Goal: Task Accomplishment & Management: Manage account settings

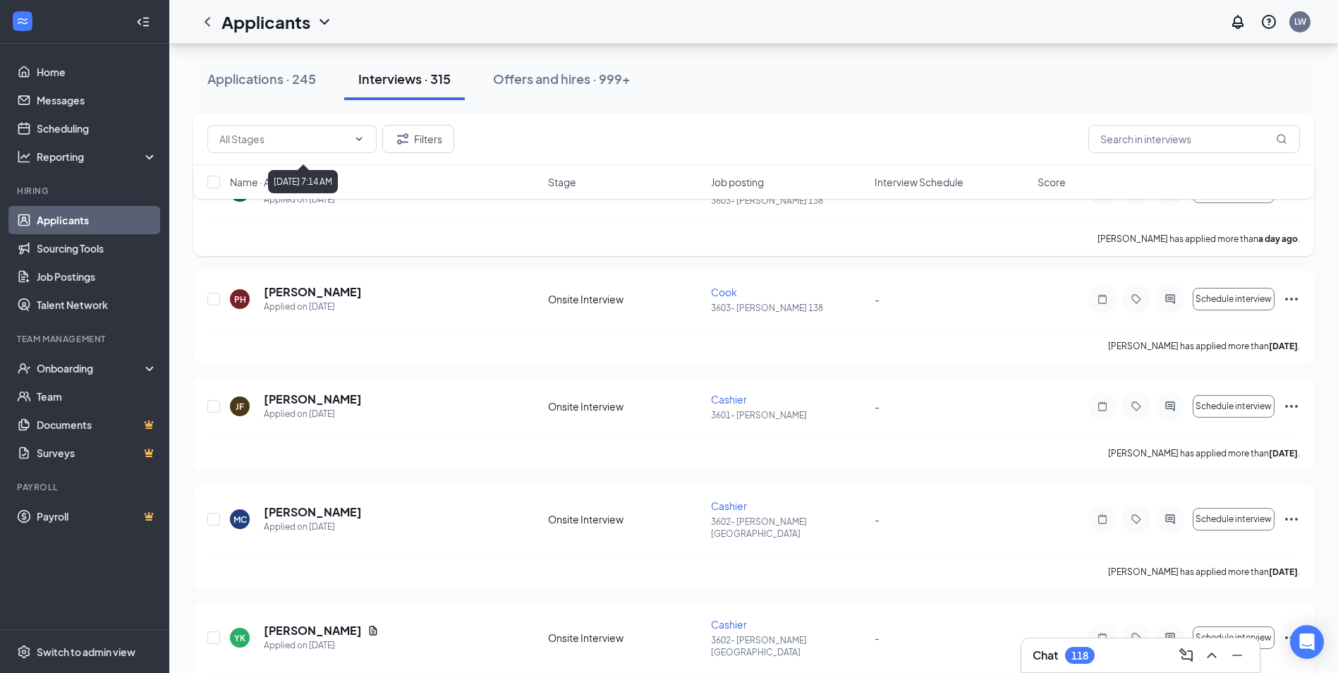
scroll to position [2610, 0]
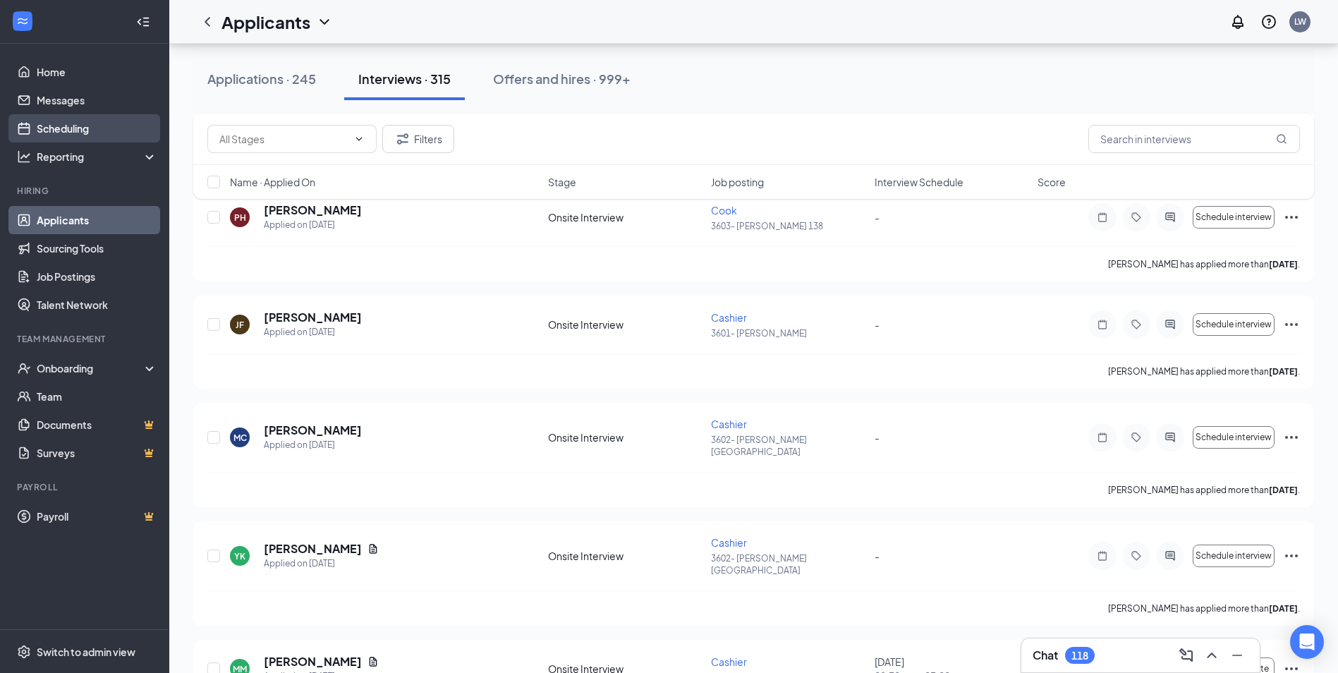
click at [76, 130] on link "Scheduling" at bounding box center [97, 128] width 121 height 28
click at [83, 126] on link "Scheduling" at bounding box center [97, 128] width 121 height 28
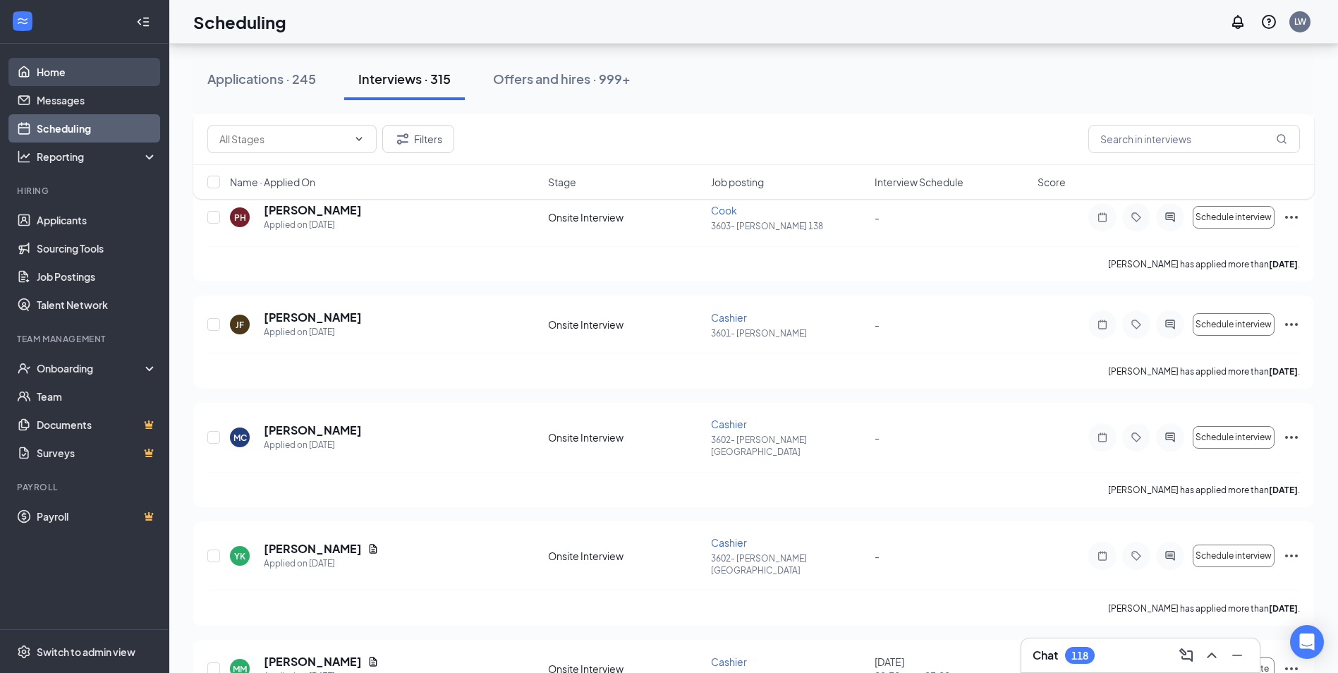
click at [44, 82] on link "Home" at bounding box center [97, 72] width 121 height 28
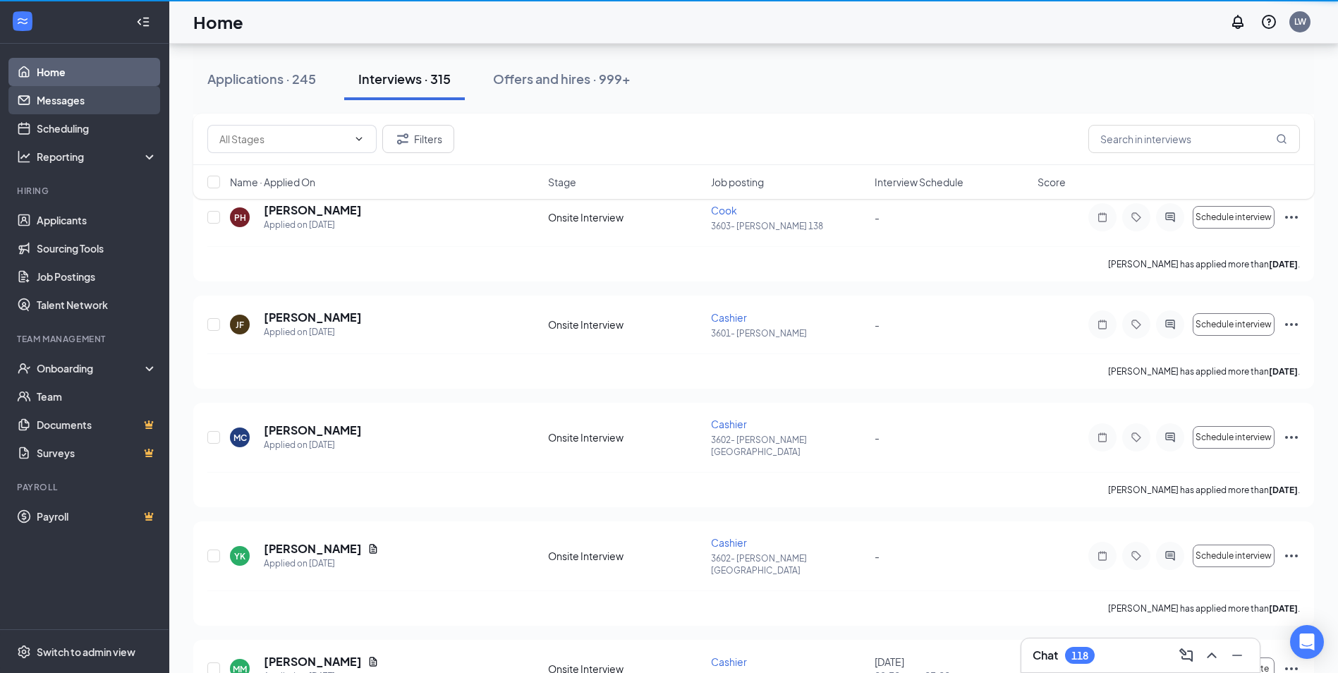
scroll to position [30, 0]
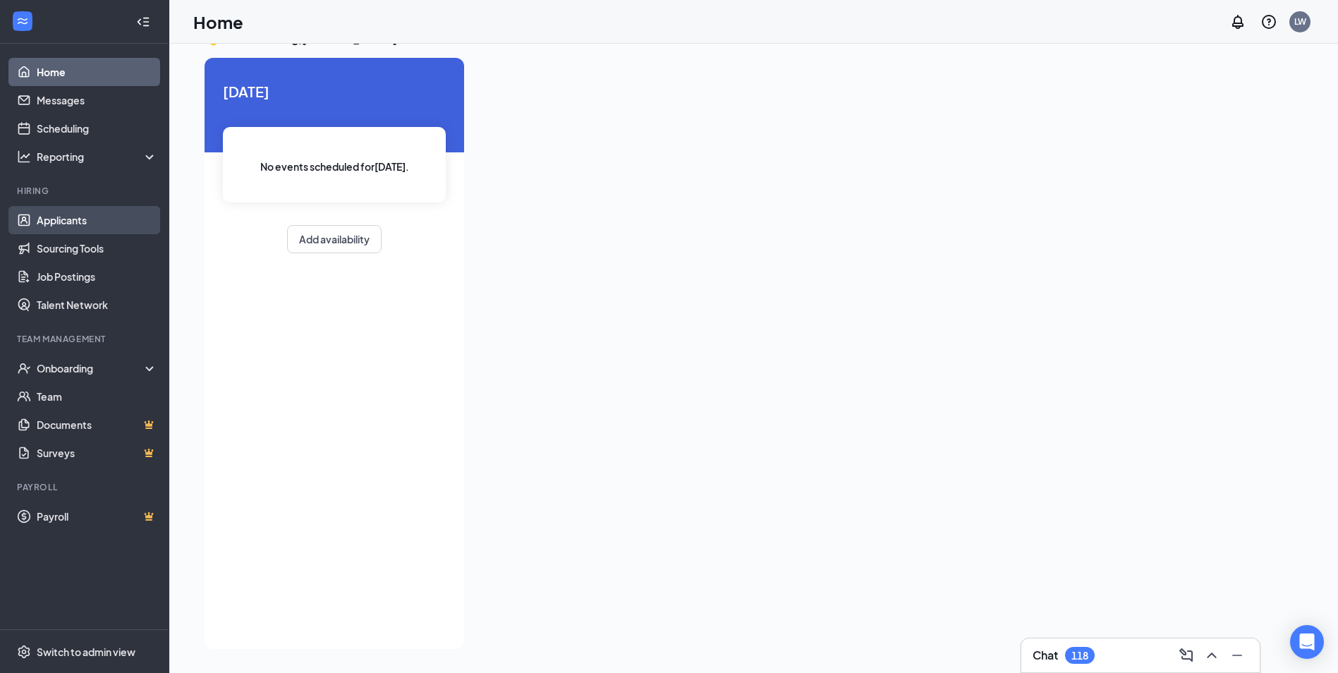
click at [70, 225] on link "Applicants" at bounding box center [97, 220] width 121 height 28
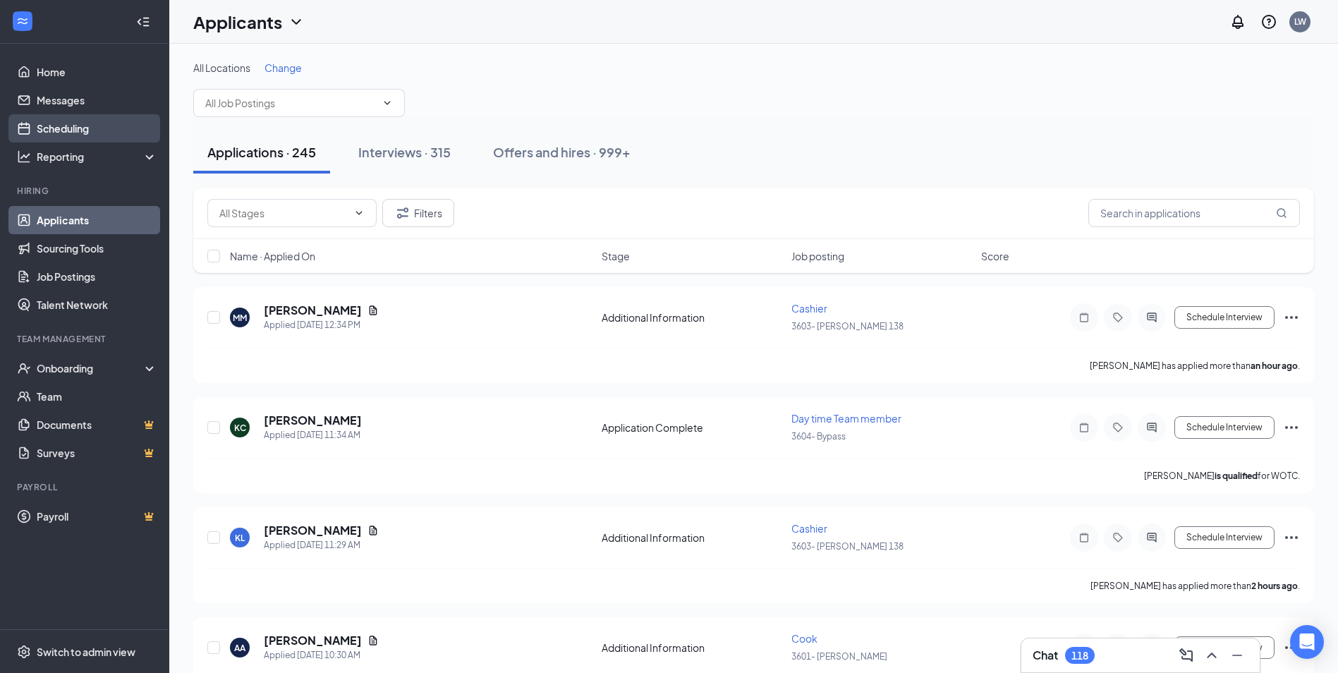
click at [71, 130] on link "Scheduling" at bounding box center [97, 128] width 121 height 28
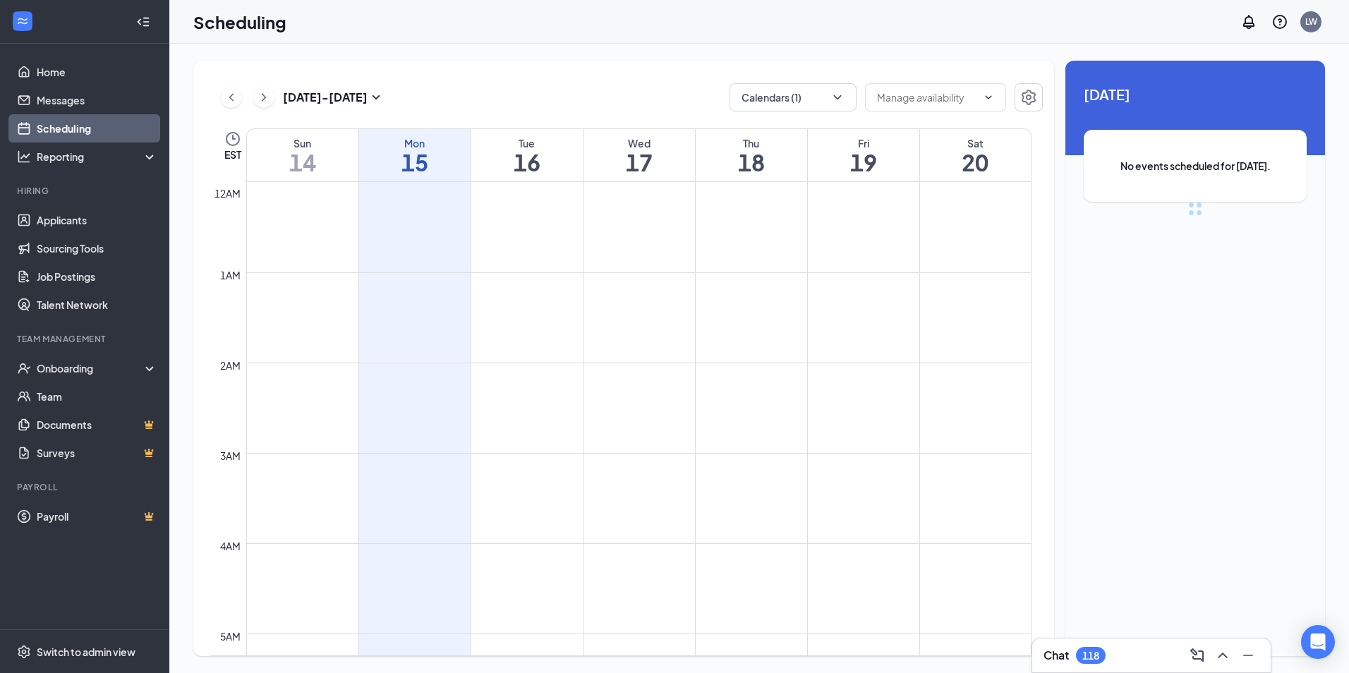
scroll to position [693, 0]
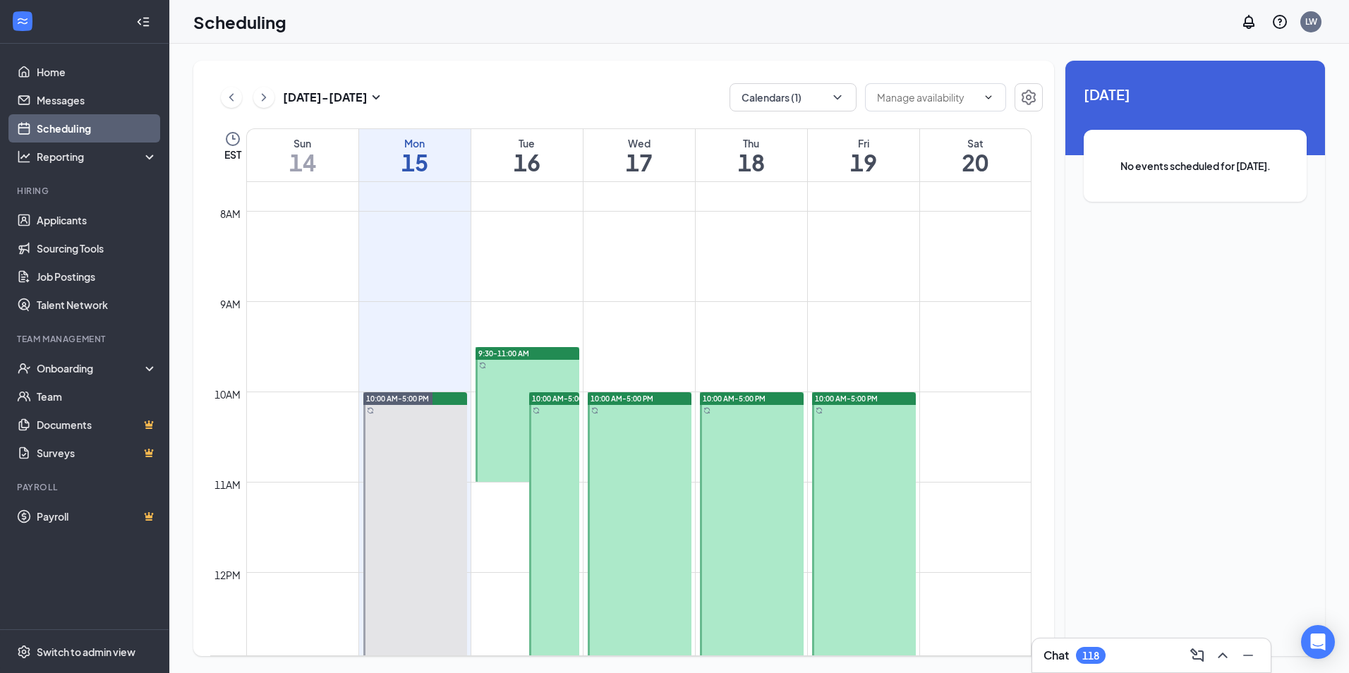
click at [540, 162] on h1 "16" at bounding box center [526, 162] width 111 height 24
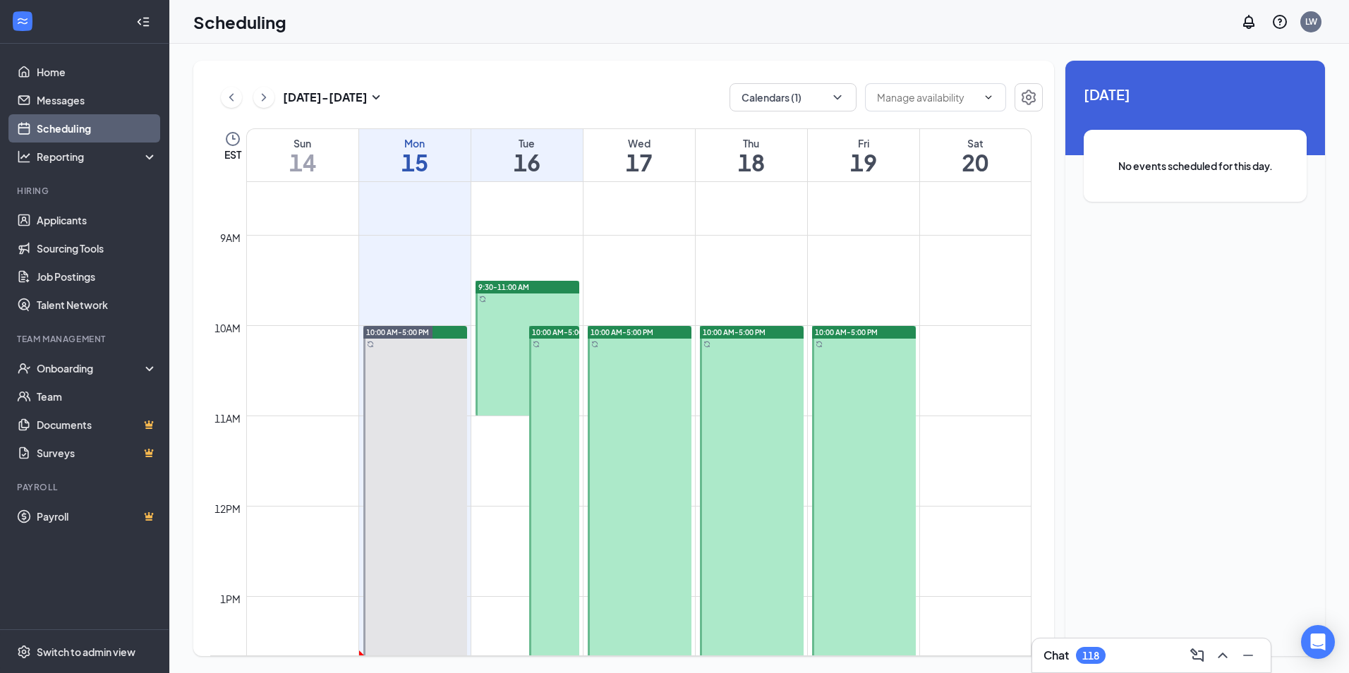
scroll to position [706, 0]
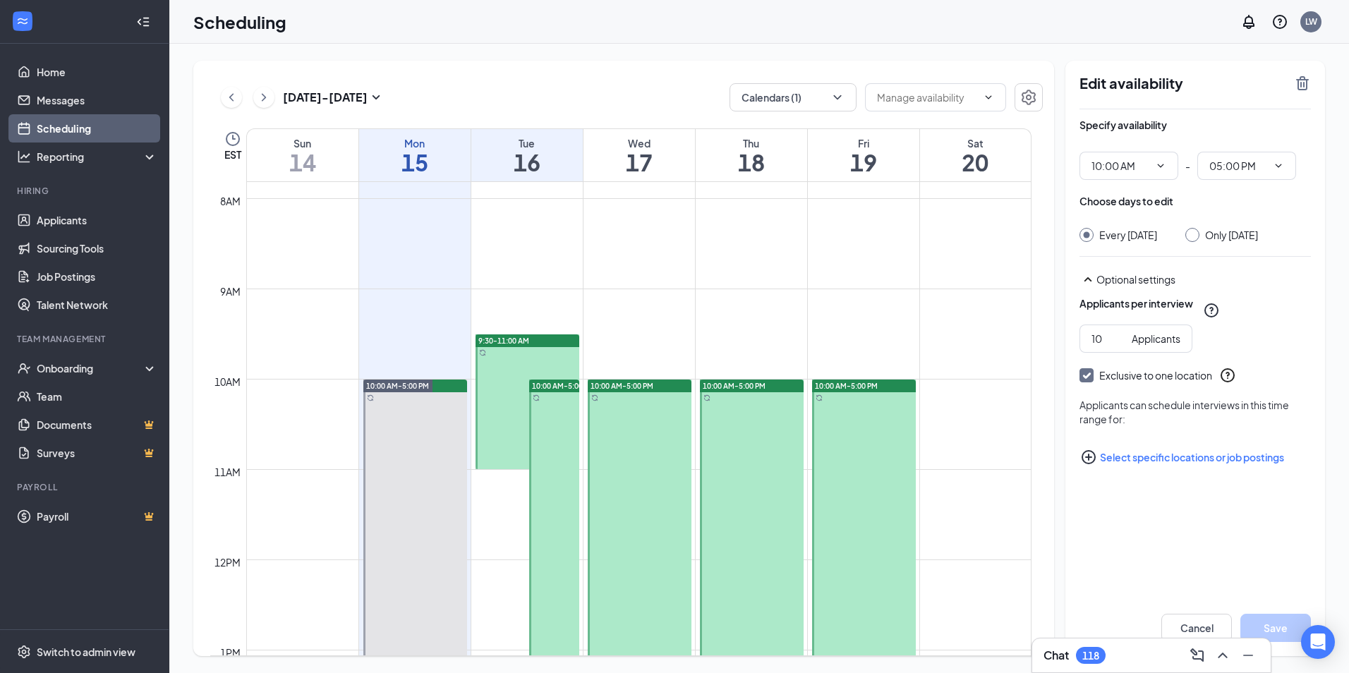
click at [504, 425] on div at bounding box center [527, 401] width 104 height 135
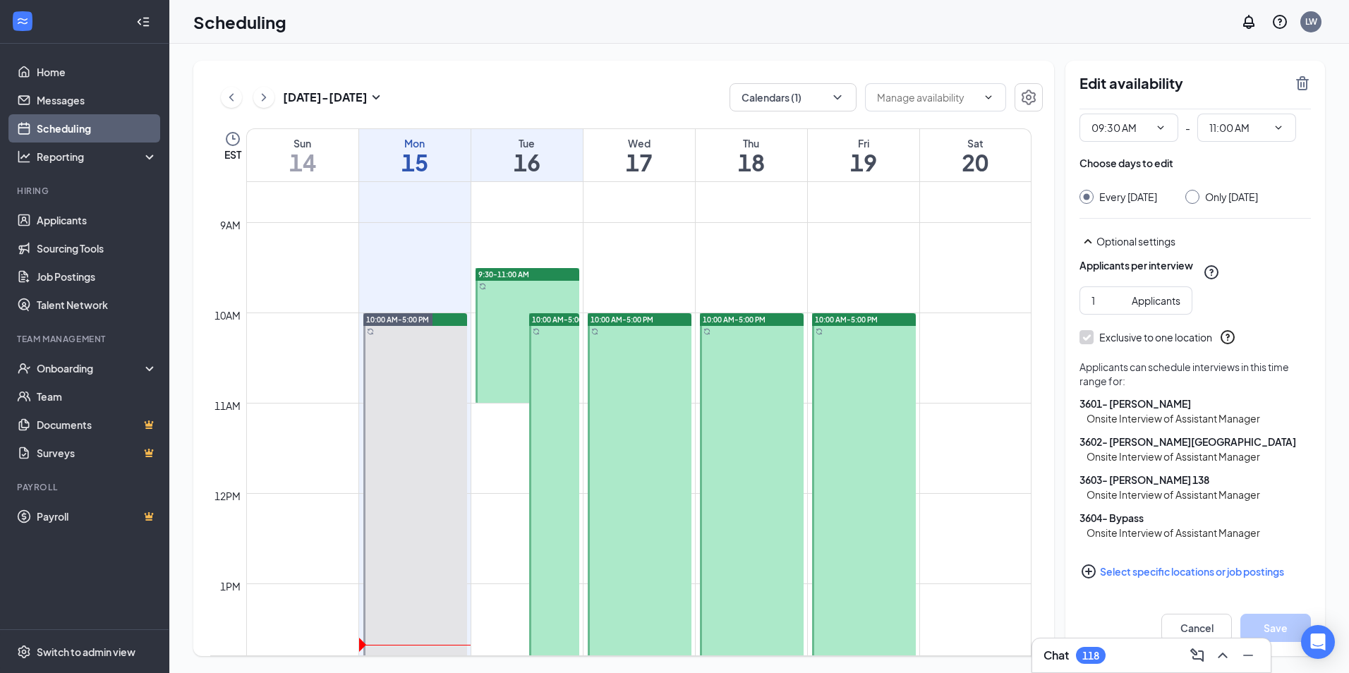
scroll to position [777, 0]
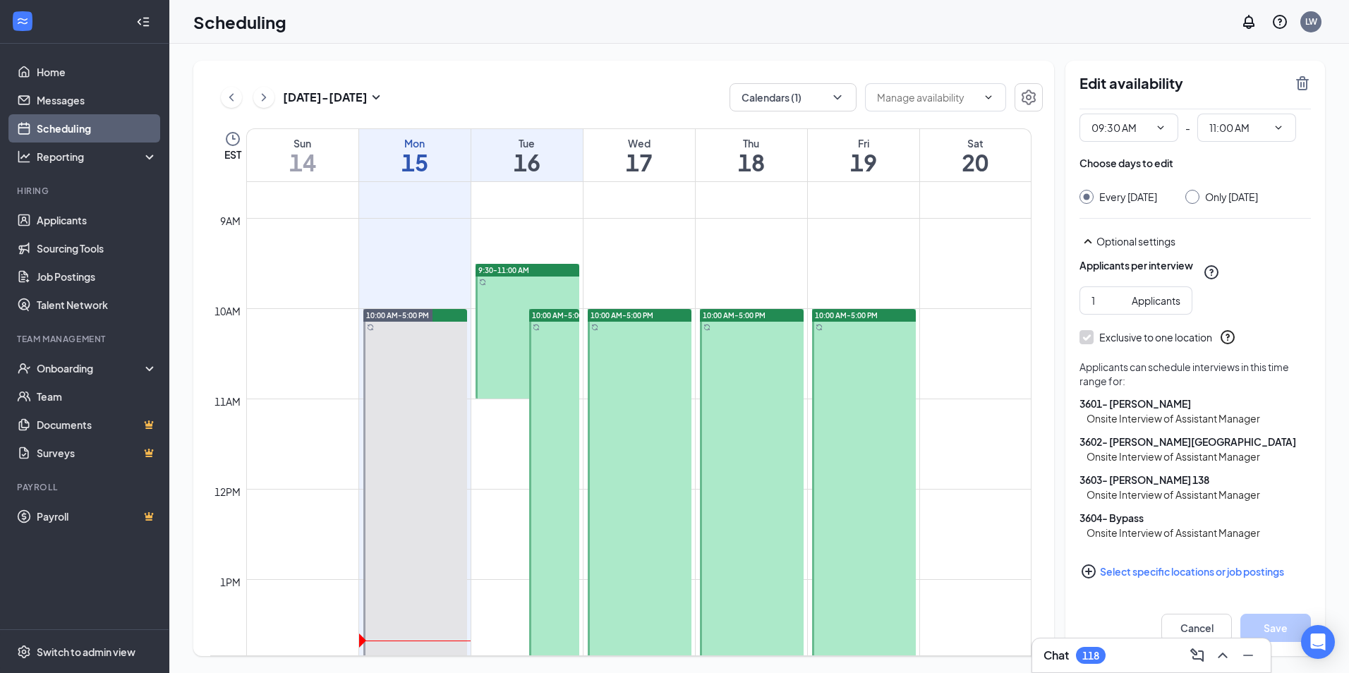
click at [625, 443] on div at bounding box center [640, 624] width 104 height 631
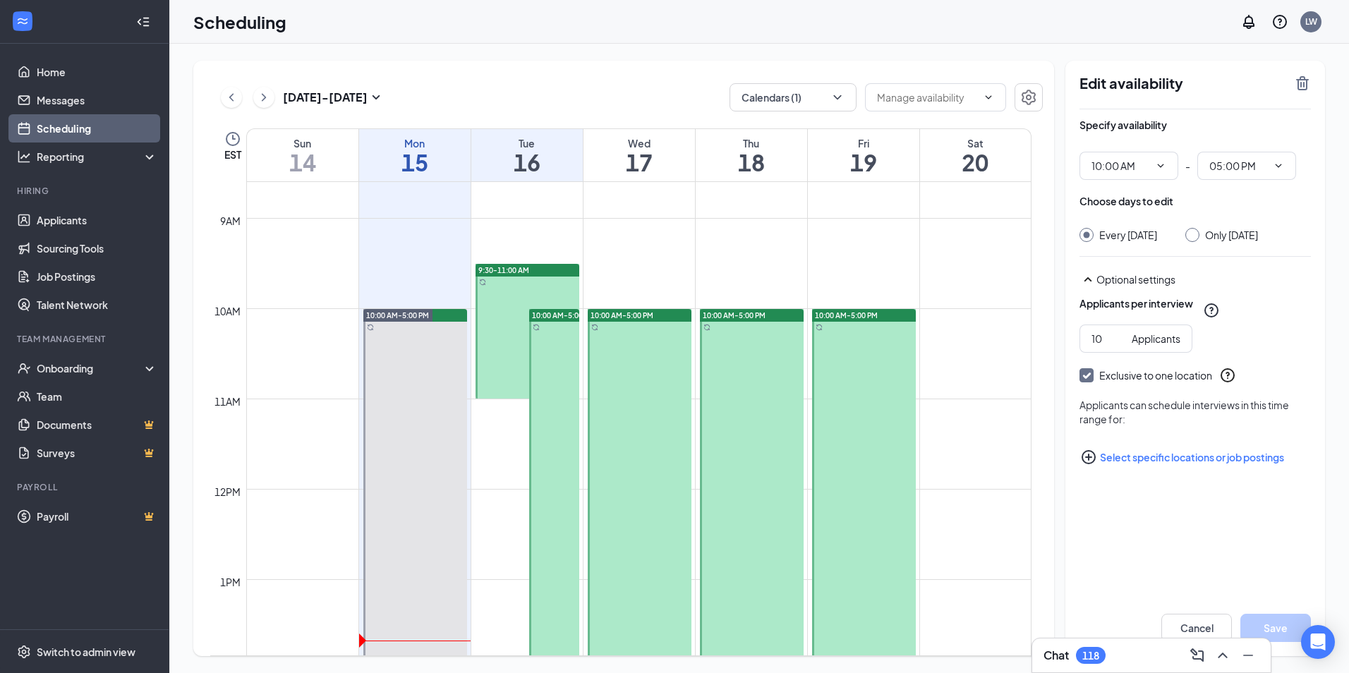
click at [561, 433] on div at bounding box center [554, 624] width 50 height 631
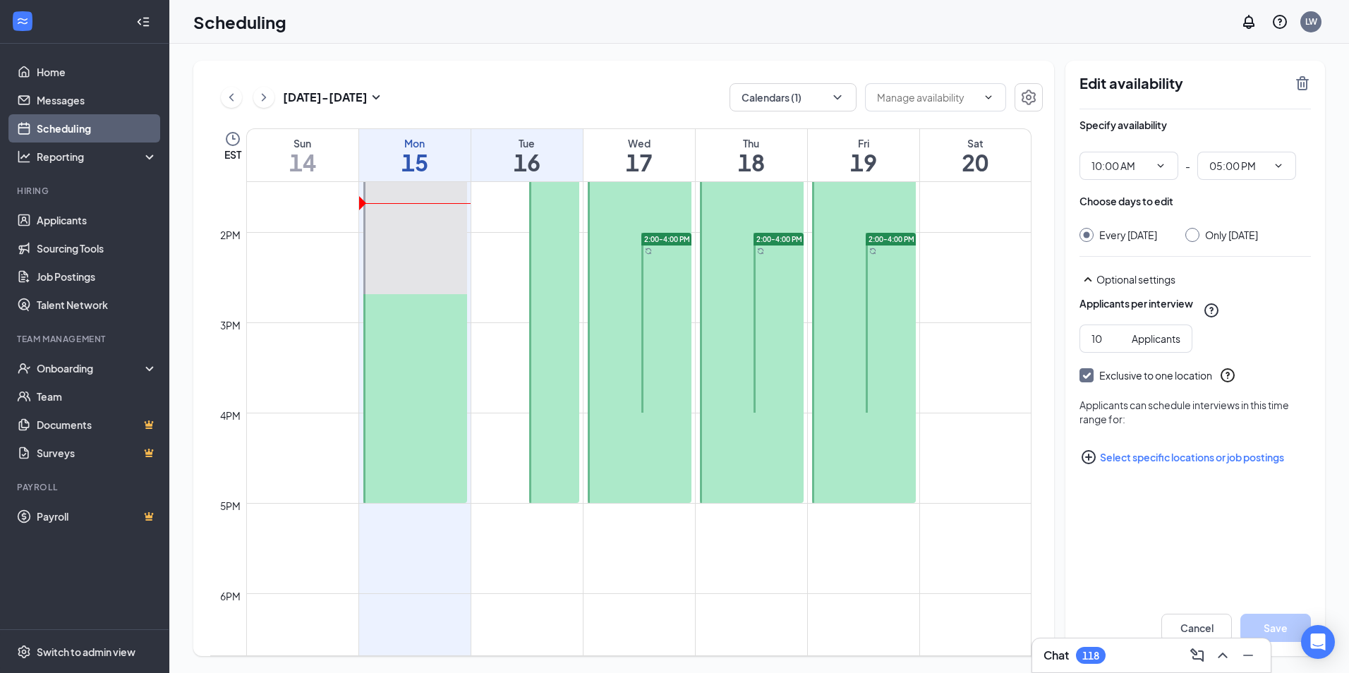
scroll to position [1059, 0]
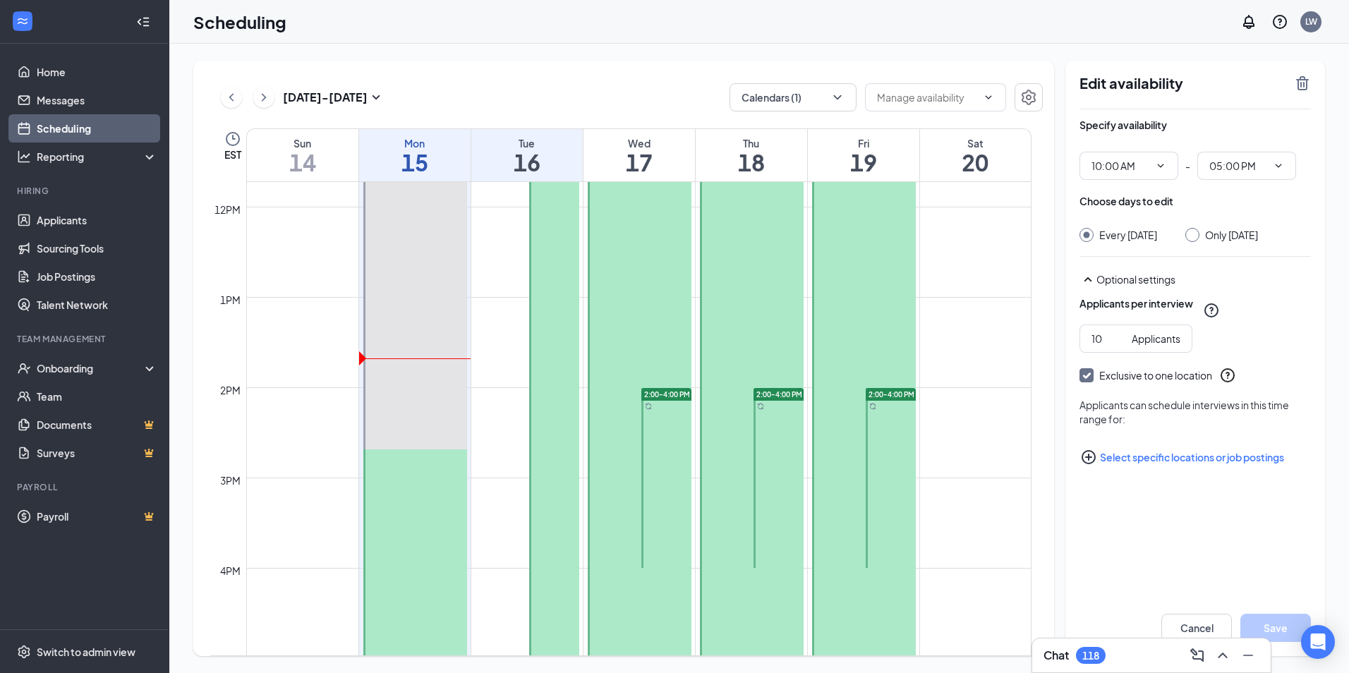
click at [664, 422] on div at bounding box center [666, 478] width 50 height 180
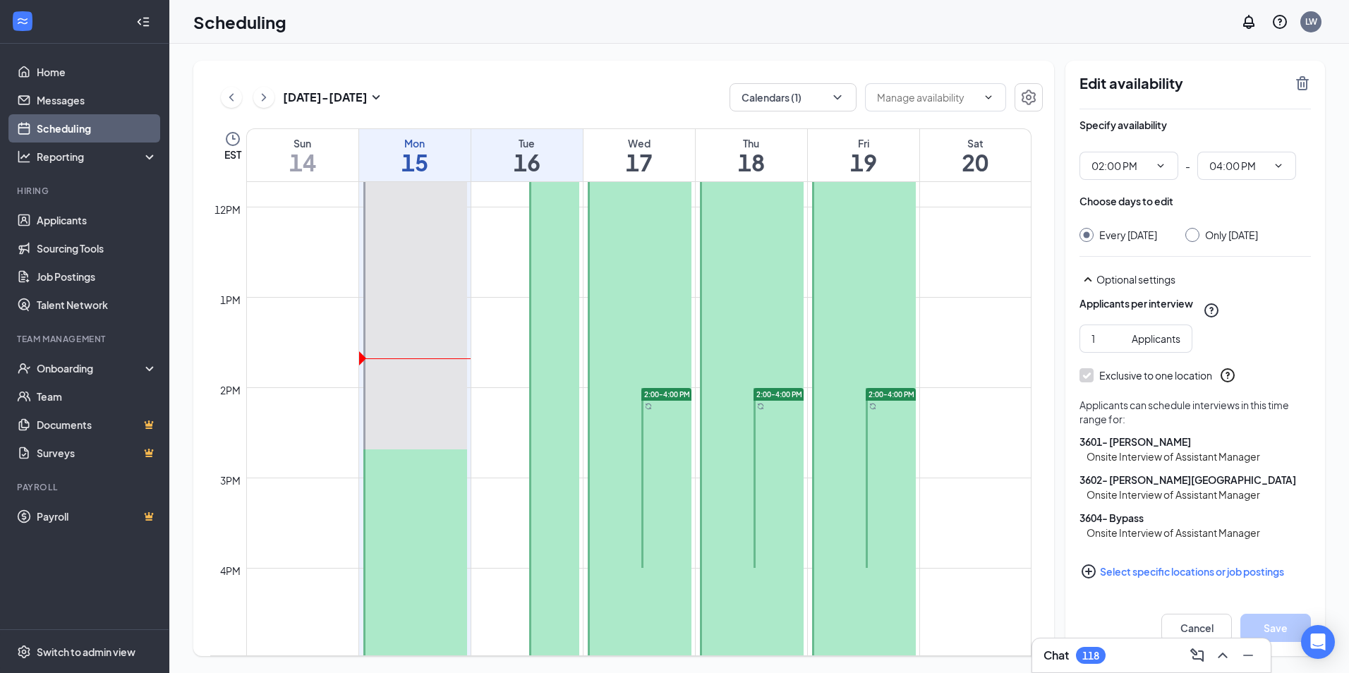
type input "02:00 PM"
type input "04:00 PM"
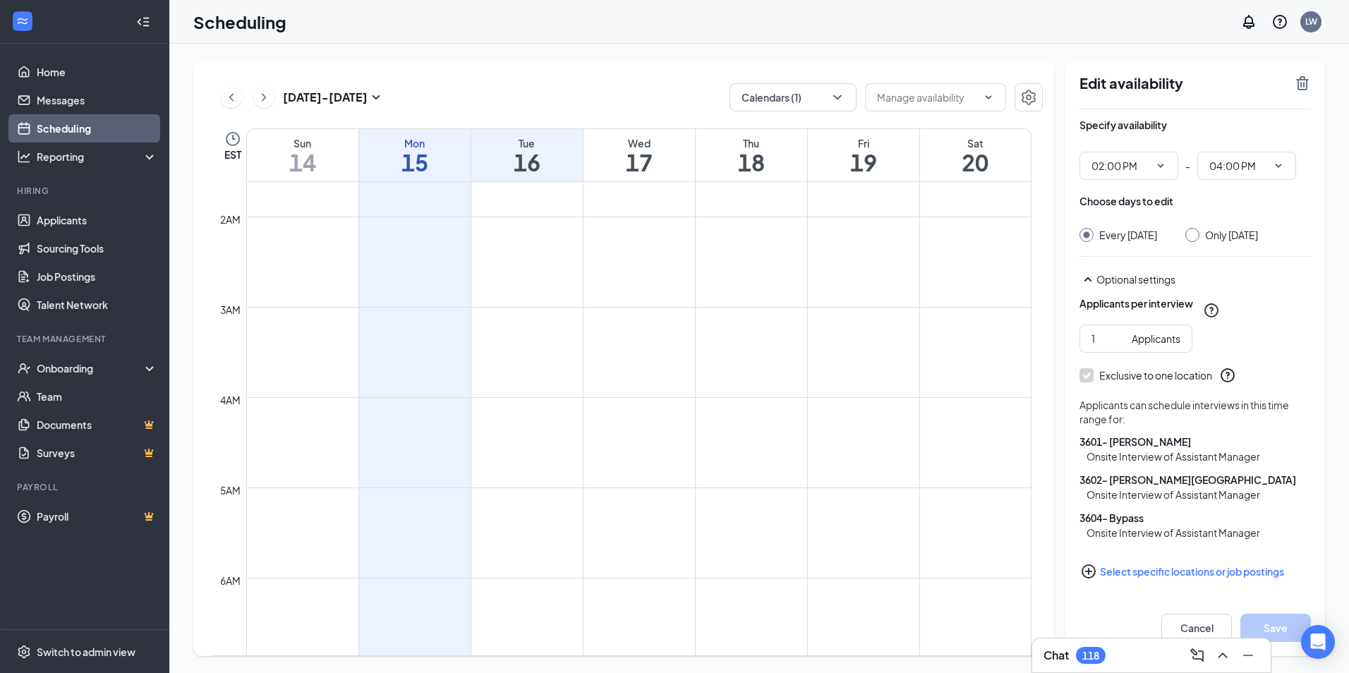
scroll to position [142, 0]
click at [72, 224] on link "Applicants" at bounding box center [97, 220] width 121 height 28
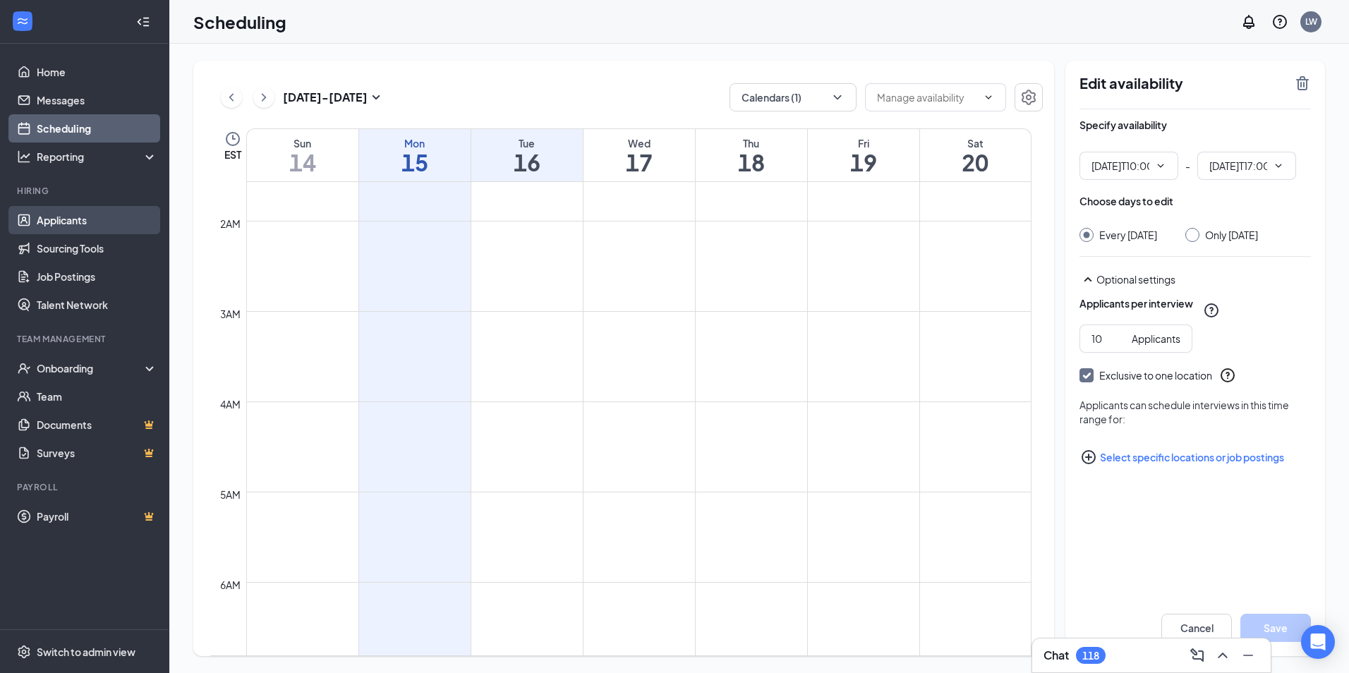
type input "10:00 AM"
type input "05:00 PM"
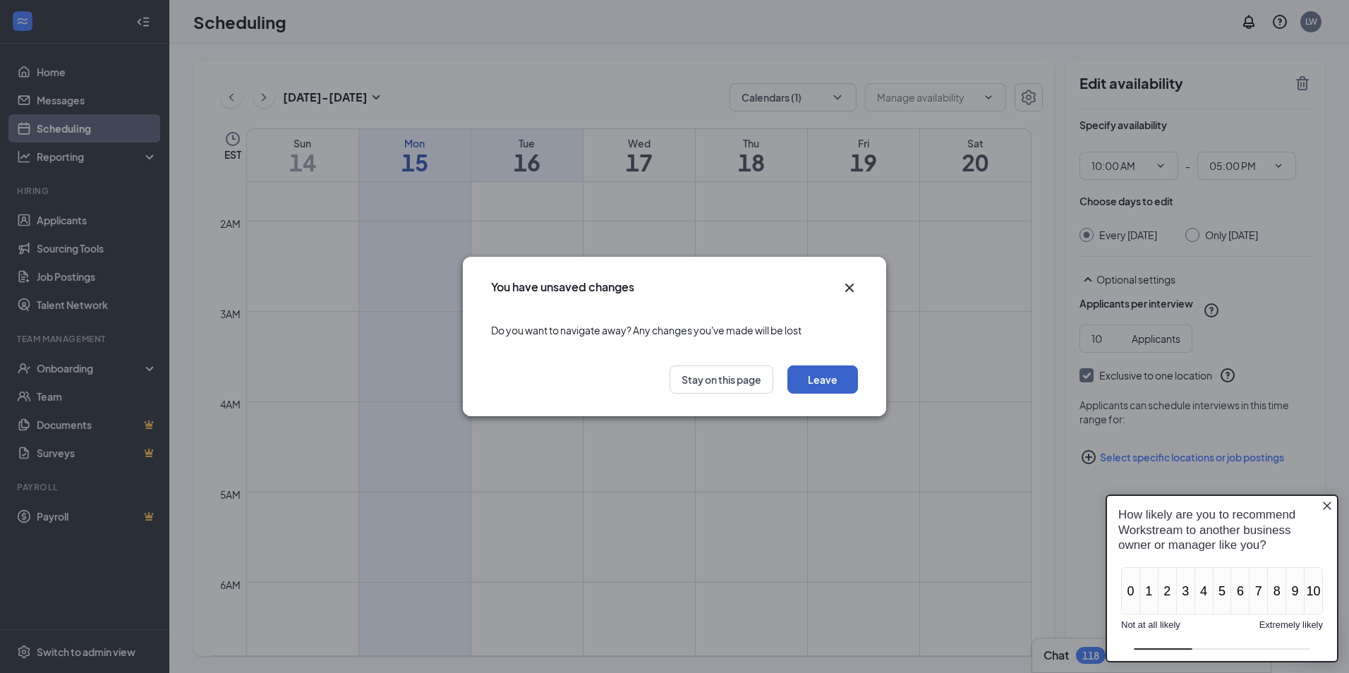
click at [822, 389] on button "Leave" at bounding box center [822, 379] width 71 height 28
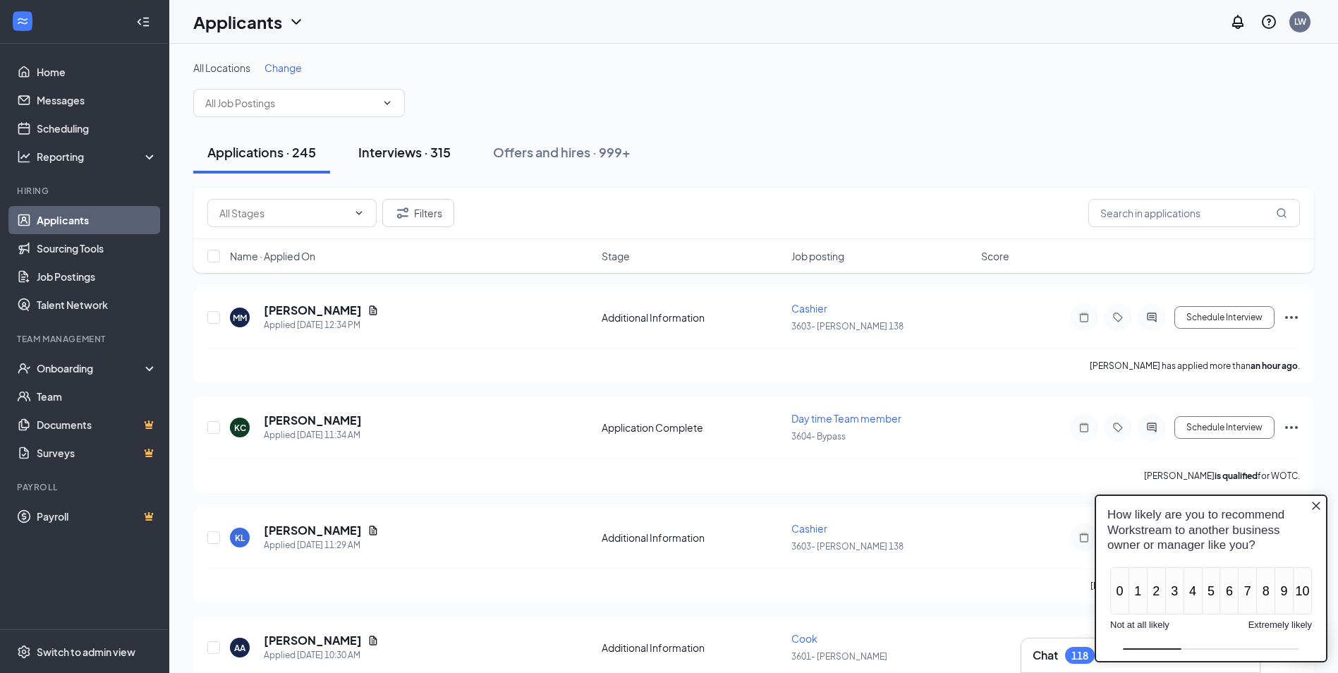
click at [389, 155] on div "Interviews · 315" at bounding box center [404, 152] width 92 height 18
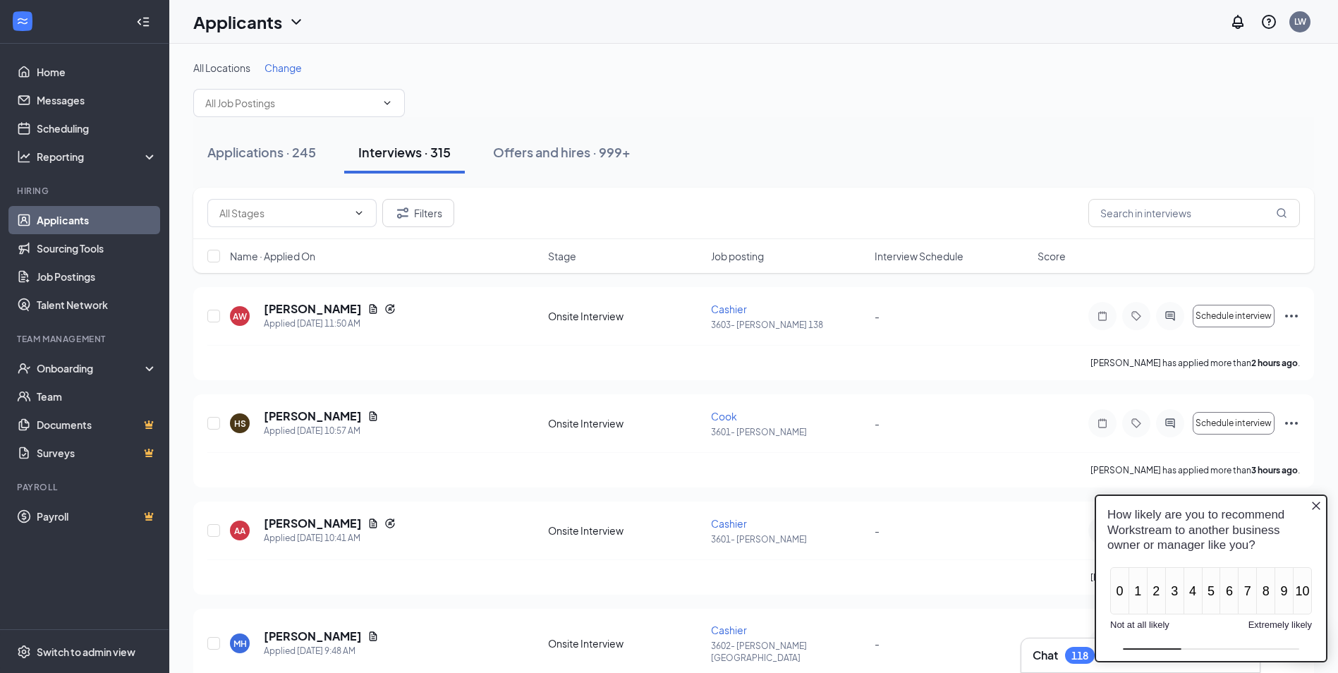
click at [1318, 505] on icon "Close button" at bounding box center [1316, 506] width 8 height 8
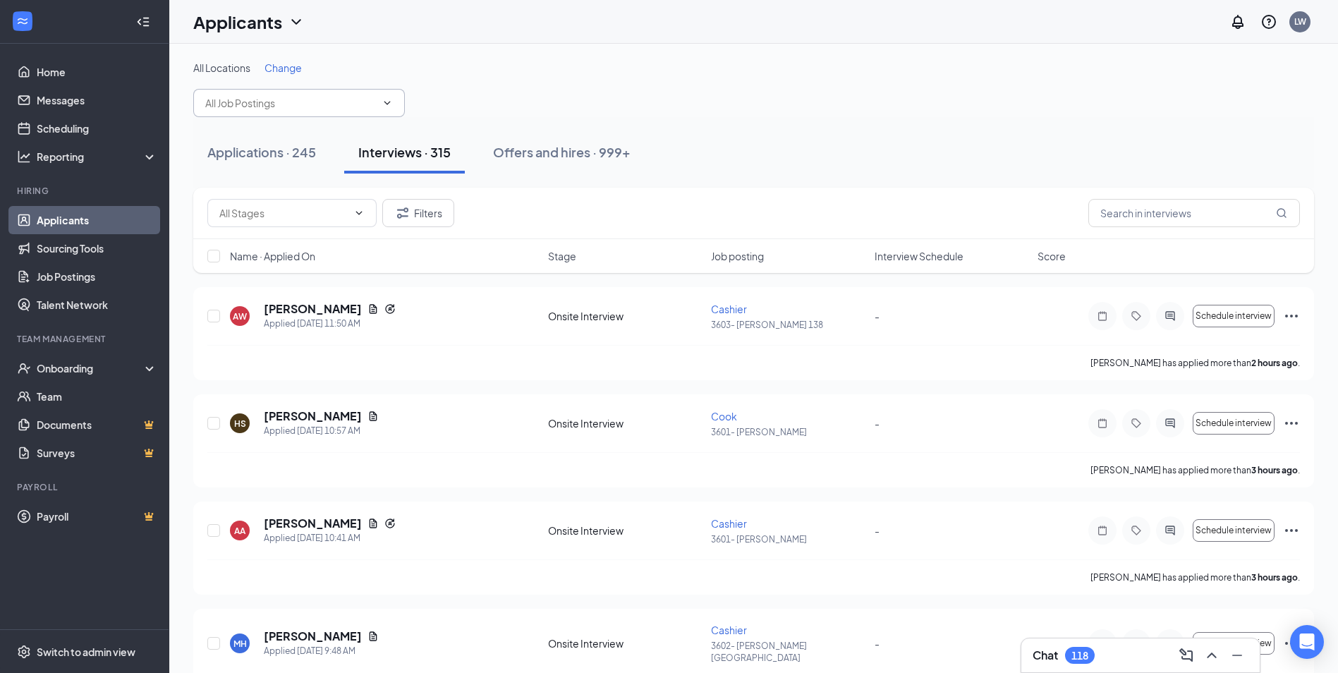
click at [390, 116] on span at bounding box center [299, 103] width 212 height 28
click at [286, 72] on span "Change" at bounding box center [283, 67] width 37 height 13
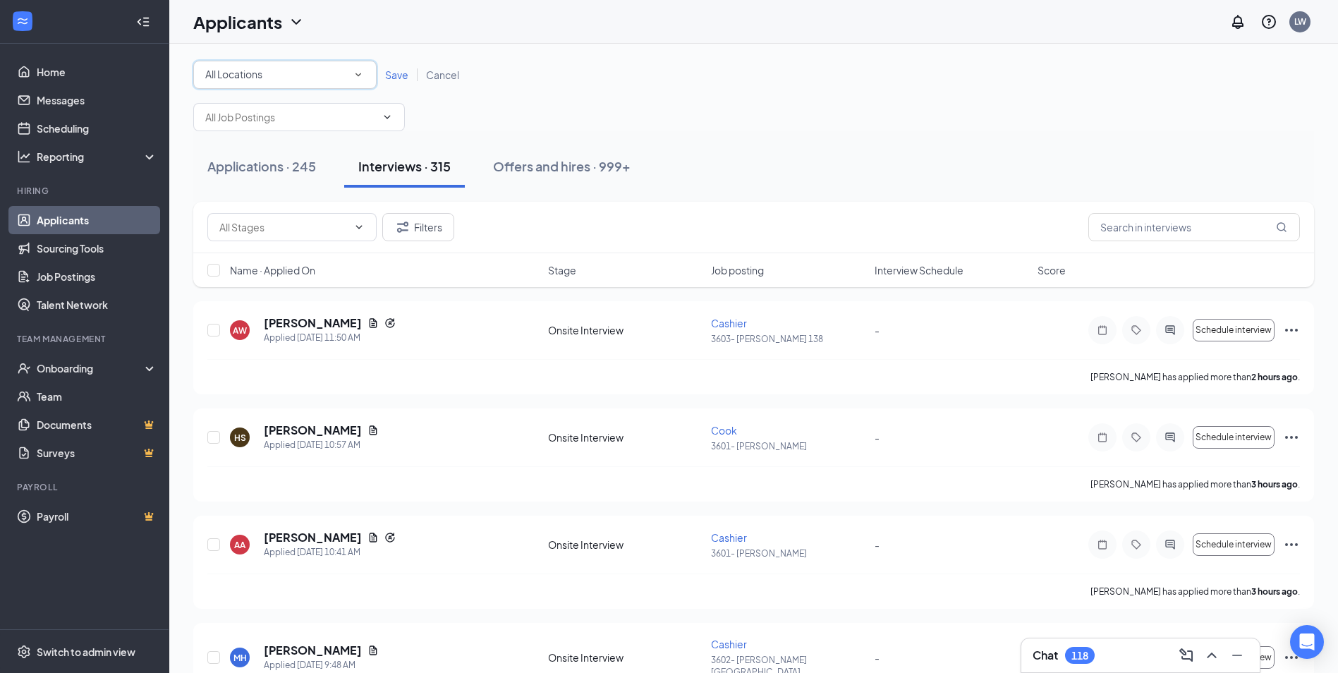
click at [363, 85] on div "All Locations All Locations" at bounding box center [284, 75] width 183 height 28
click at [280, 181] on span "3602- [PERSON_NAME][GEOGRAPHIC_DATA]" at bounding box center [311, 182] width 212 height 13
click at [391, 78] on span "Save" at bounding box center [396, 74] width 23 height 13
